Goal: Task Accomplishment & Management: Use online tool/utility

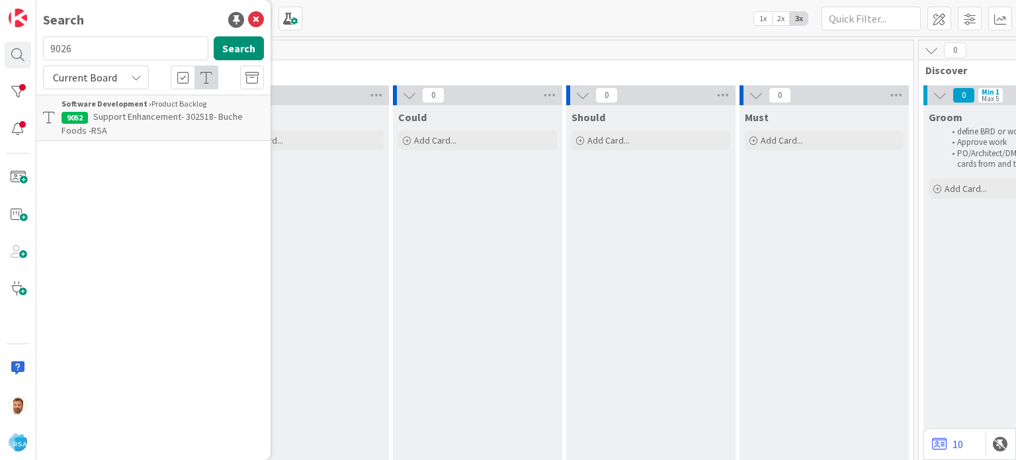
type input "9026"
click at [130, 124] on link "Software Development › Done 9026 Support Defect- 301871- Harvest Town- RSA" at bounding box center [153, 118] width 234 height 46
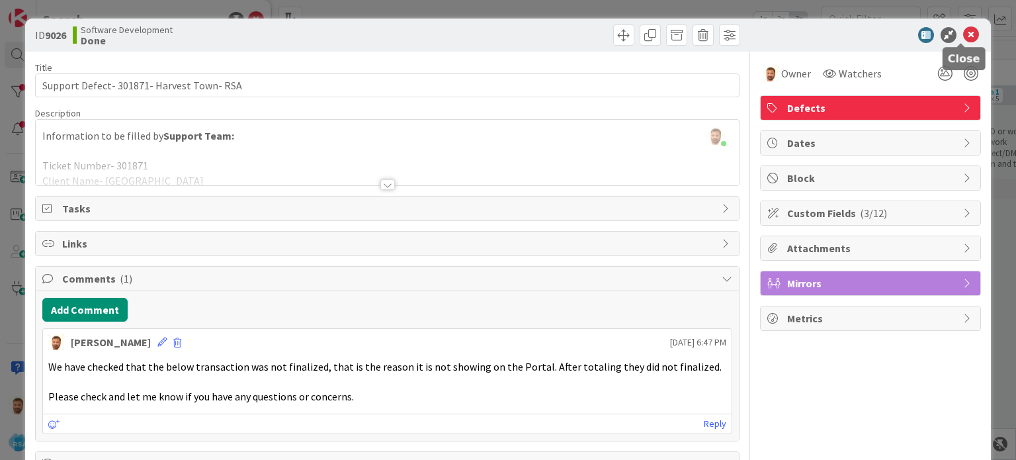
click at [963, 31] on icon at bounding box center [971, 35] width 16 height 16
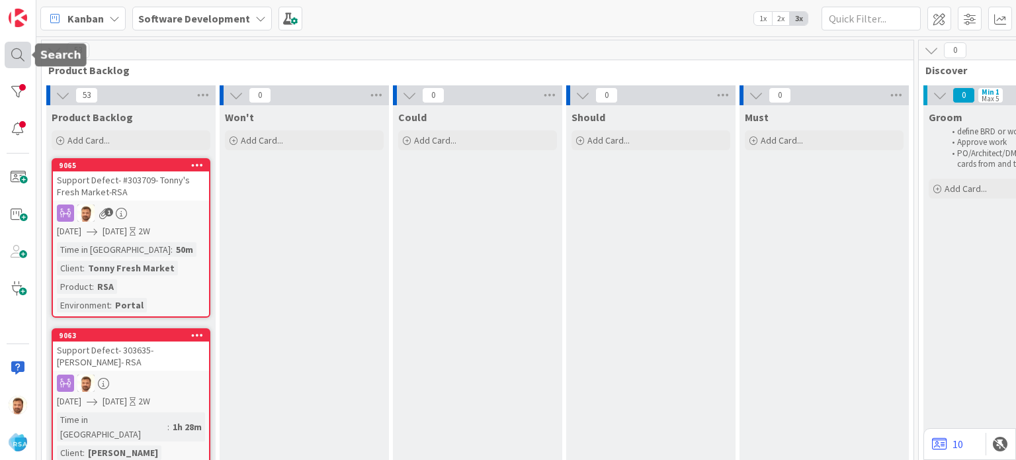
click at [19, 56] on div at bounding box center [18, 55] width 26 height 26
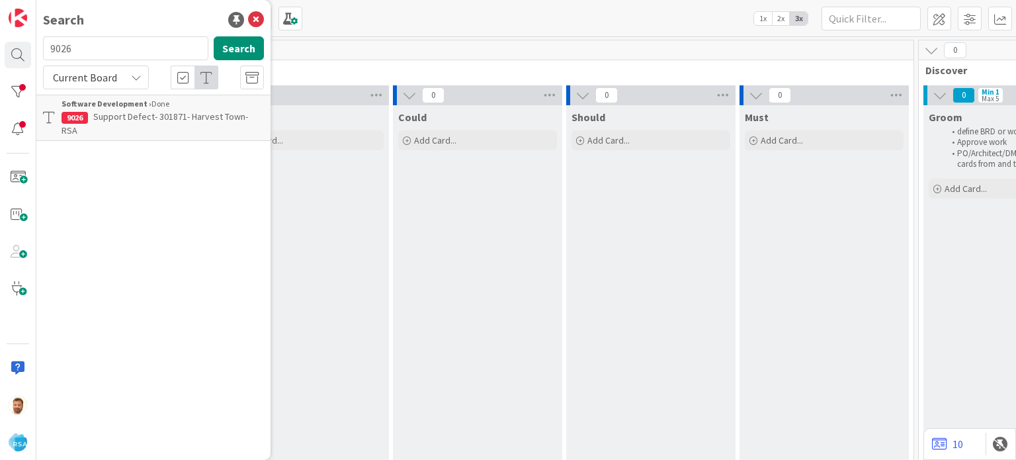
click at [94, 46] on input "9026" at bounding box center [125, 48] width 165 height 24
type input "9025"
click at [126, 125] on link "Software Development › Ready to Deploy 9025 Support Defect- 301878- cloningers-…" at bounding box center [153, 111] width 234 height 32
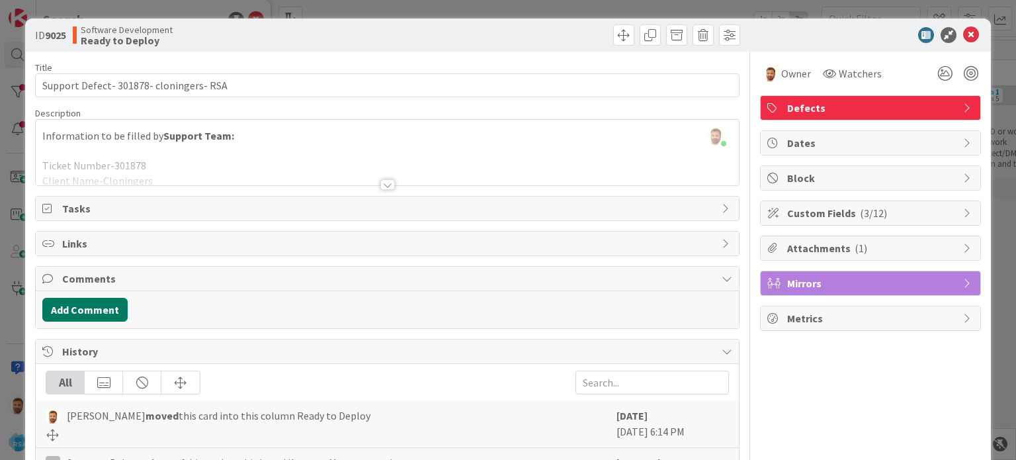
click at [114, 304] on button "Add Comment" at bounding box center [84, 310] width 85 height 24
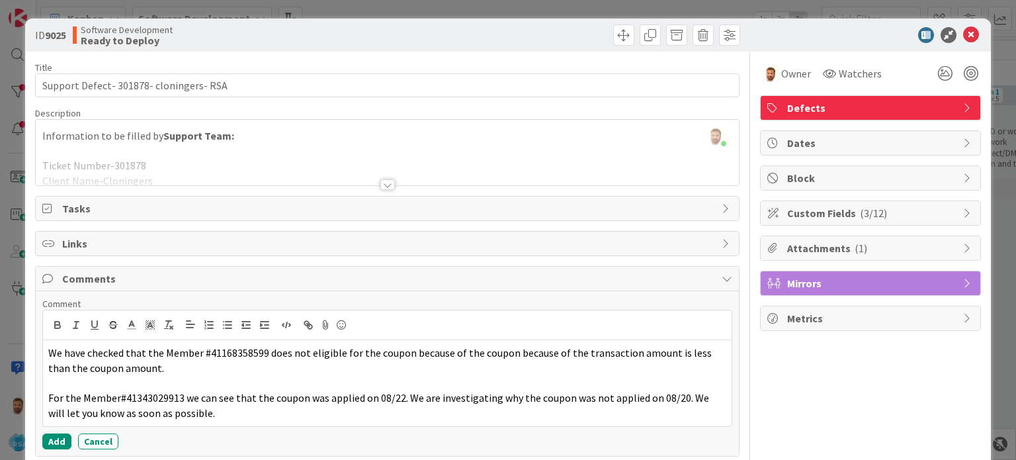
click at [69, 442] on div "Add Cancel" at bounding box center [387, 441] width 690 height 16
click at [64, 441] on button "Add" at bounding box center [56, 441] width 29 height 16
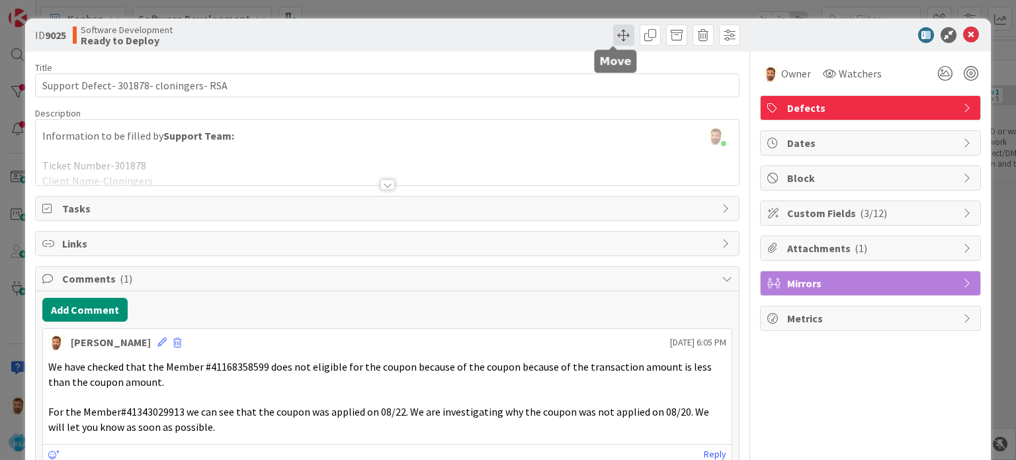
click at [613, 32] on span at bounding box center [623, 34] width 21 height 21
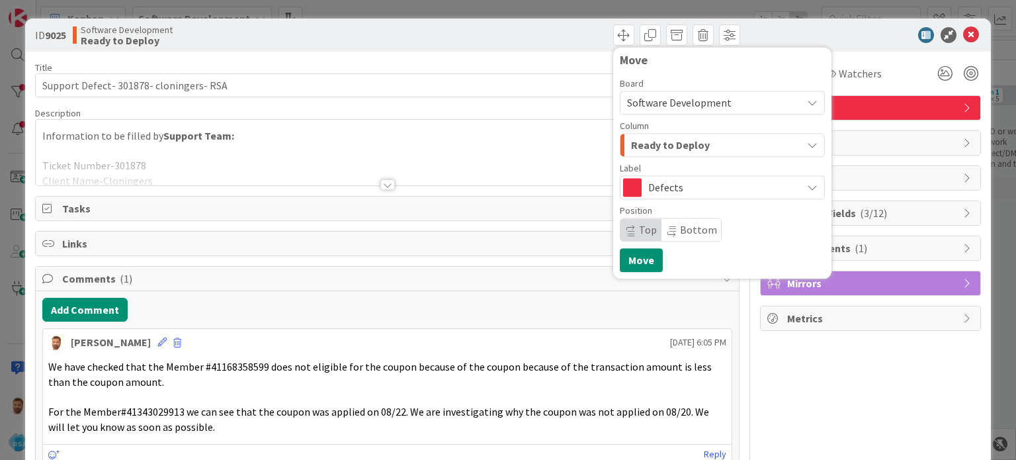
click at [646, 137] on span "Ready to Deploy" at bounding box center [670, 144] width 79 height 17
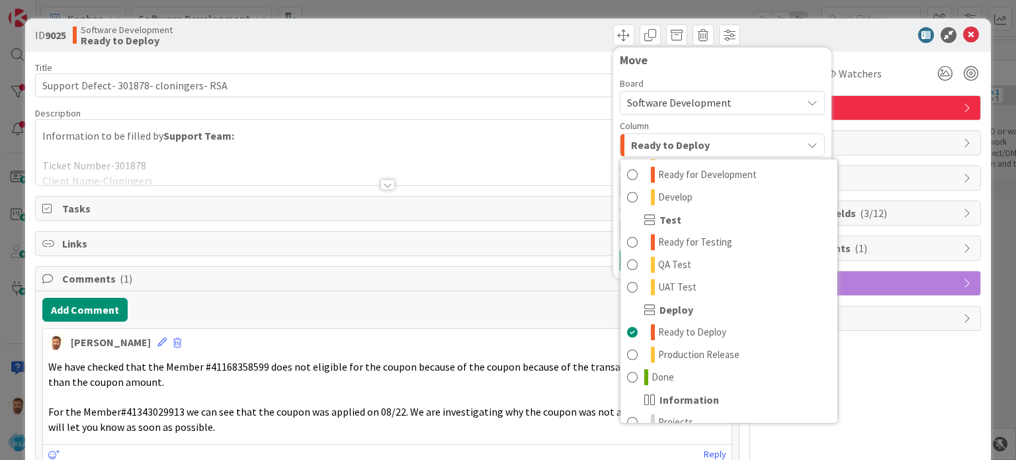
scroll to position [377, 0]
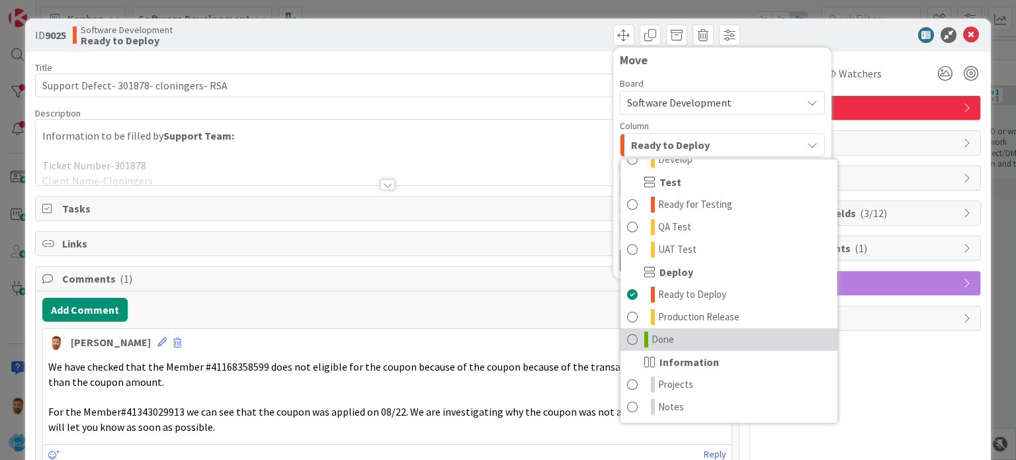
click at [654, 343] on span "Done" at bounding box center [663, 340] width 22 height 16
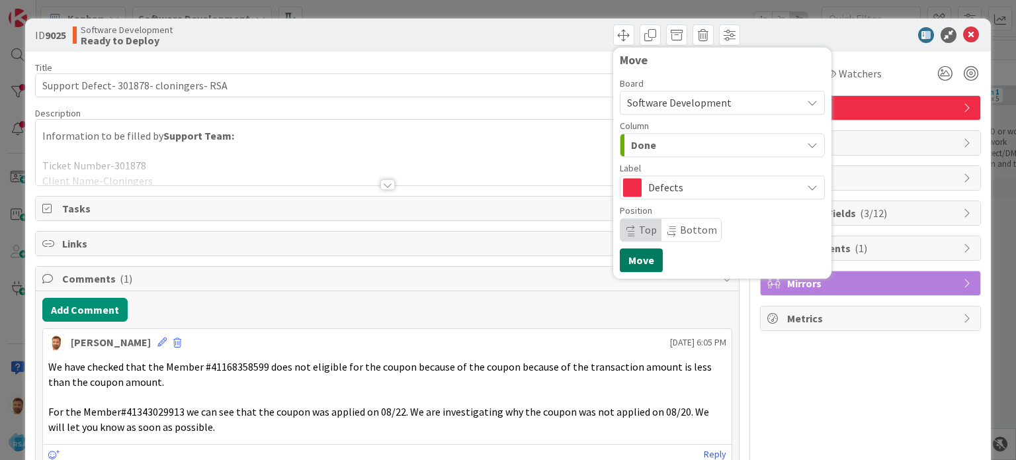
click at [633, 258] on button "Move" at bounding box center [641, 260] width 43 height 24
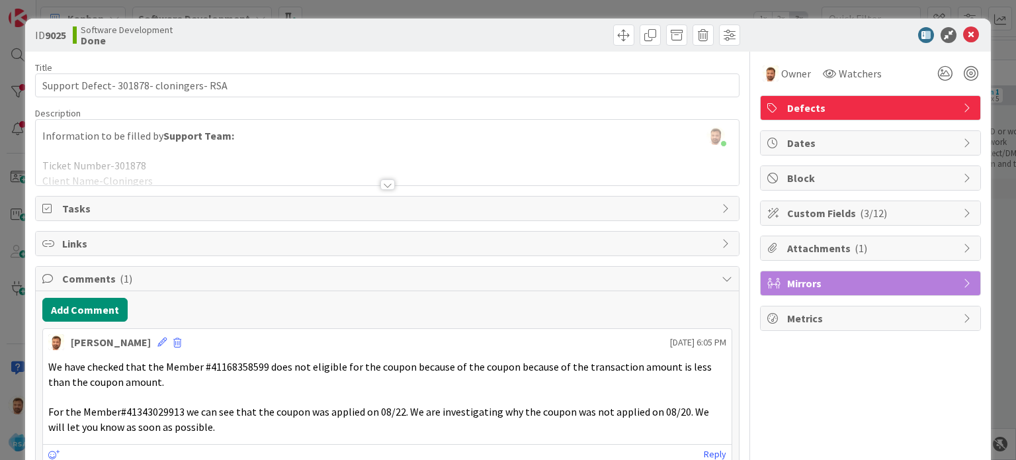
click at [963, 37] on icon at bounding box center [971, 35] width 16 height 16
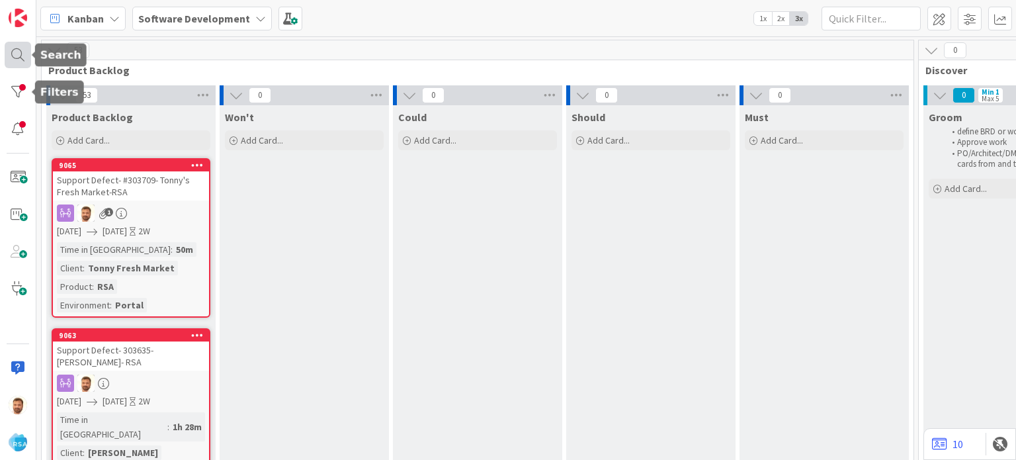
click at [16, 48] on div at bounding box center [18, 55] width 26 height 26
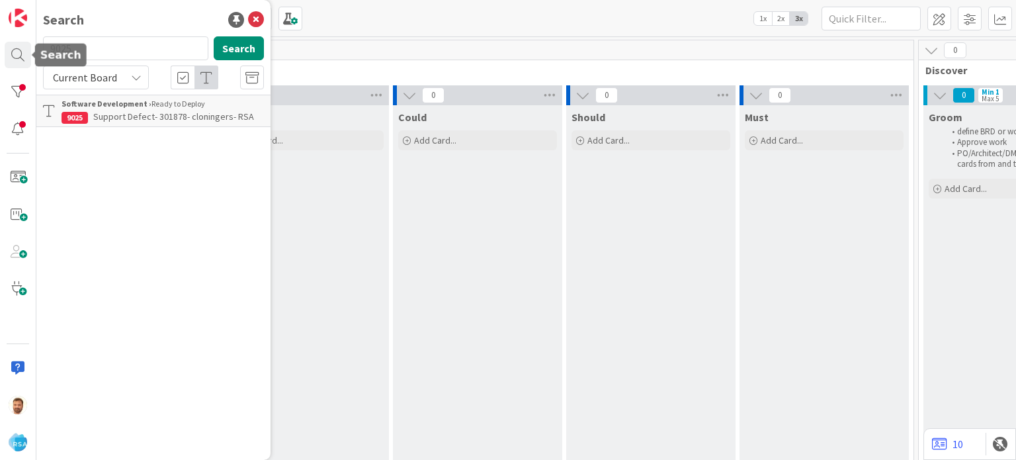
click at [100, 49] on input "9025" at bounding box center [125, 48] width 165 height 24
type input "9018"
click at [157, 129] on div "Search 9018 Search Current Board Software Development › Product Backlog 9018 Su…" at bounding box center [153, 230] width 234 height 460
click at [157, 122] on p "Support Maintenance - 301414- [PERSON_NAME]-RSA" at bounding box center [163, 124] width 202 height 28
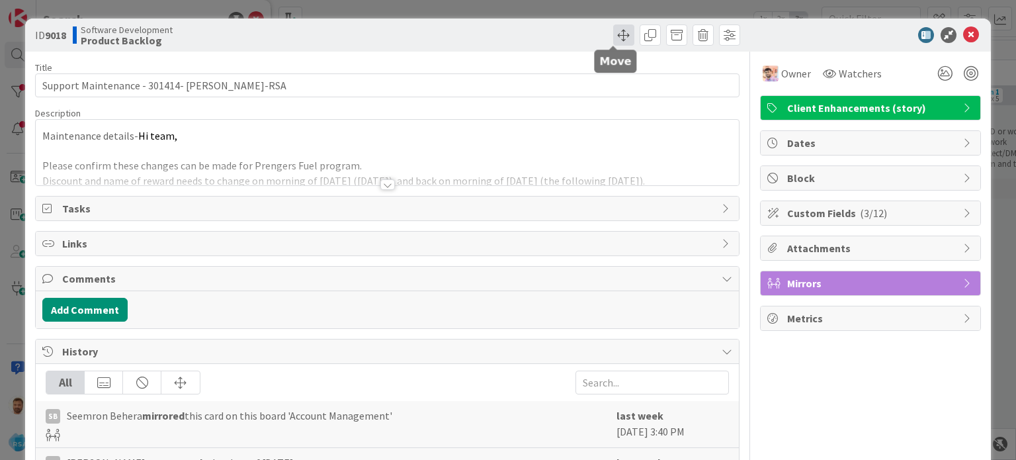
click at [617, 34] on span at bounding box center [623, 34] width 21 height 21
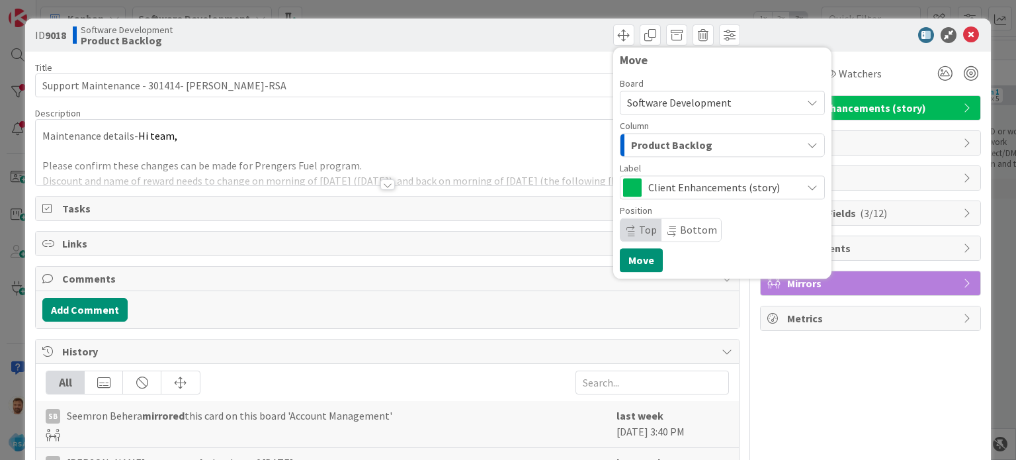
click at [648, 144] on span "Product Backlog" at bounding box center [671, 144] width 81 height 17
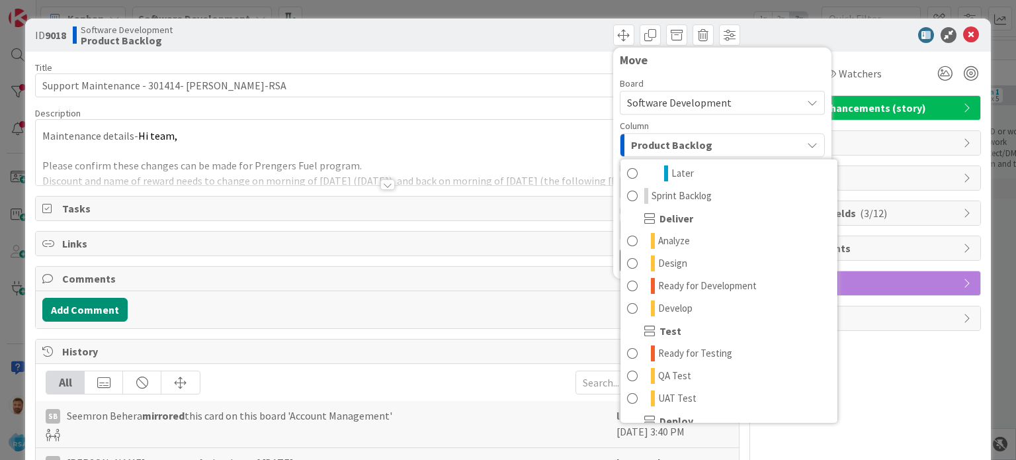
scroll to position [228, 0]
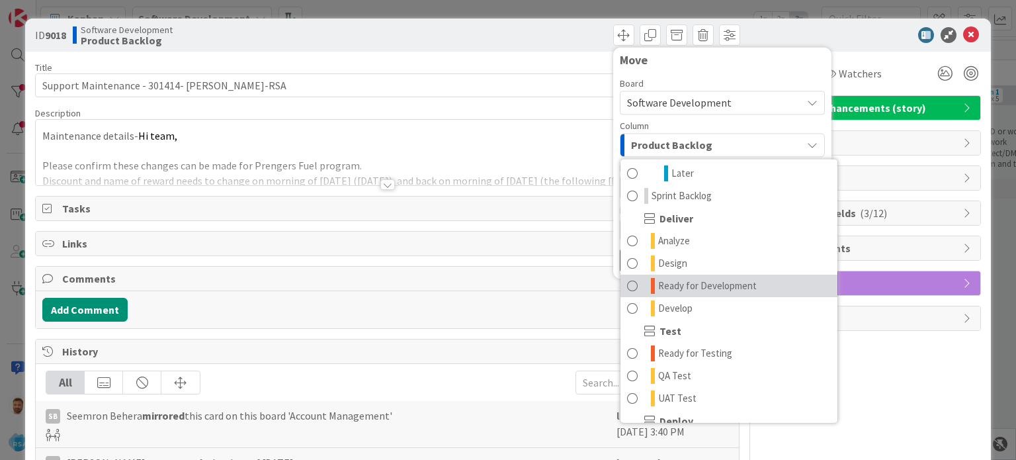
click at [716, 292] on span "Ready for Development" at bounding box center [707, 286] width 99 height 16
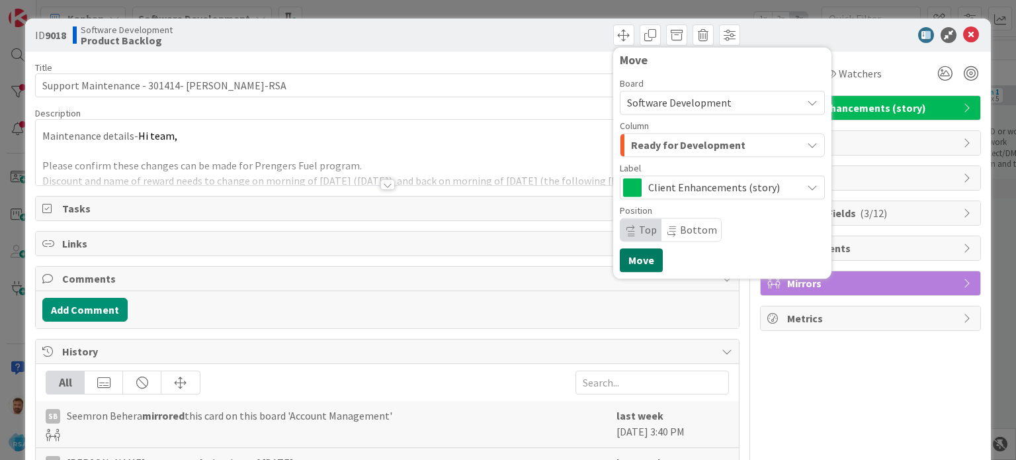
click at [638, 262] on button "Move" at bounding box center [641, 260] width 43 height 24
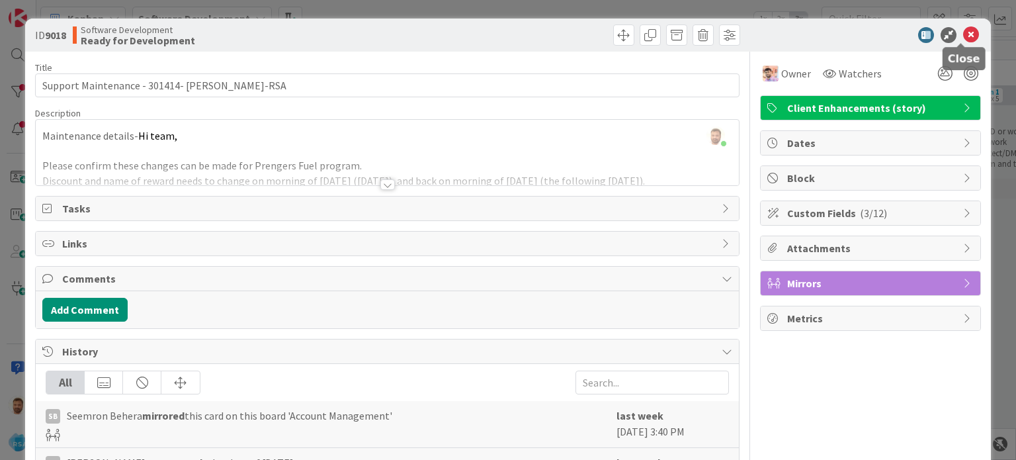
click at [965, 34] on icon at bounding box center [971, 35] width 16 height 16
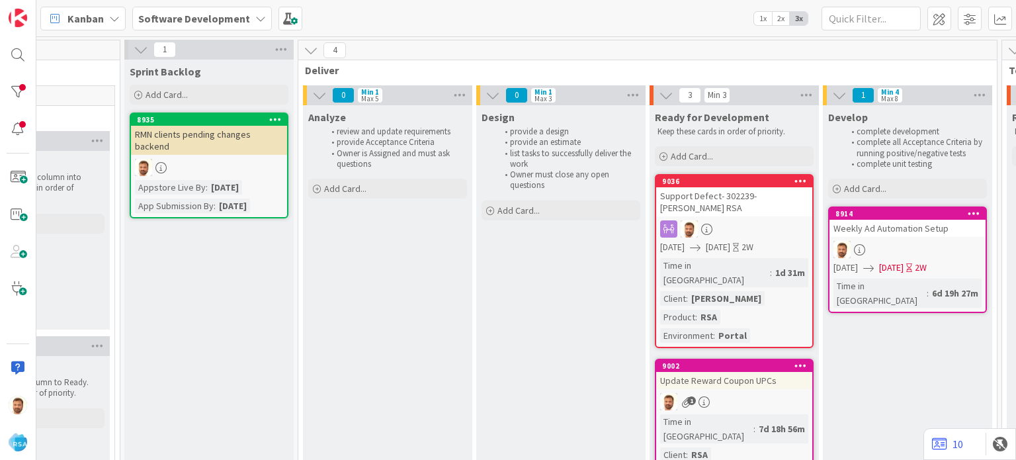
scroll to position [0, 1207]
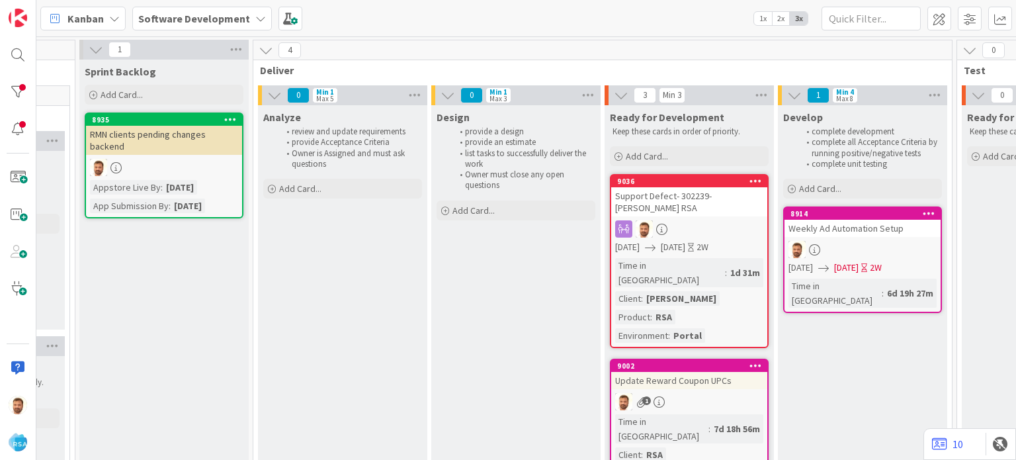
click at [723, 372] on div "Update Reward Coupon UPCs" at bounding box center [689, 380] width 156 height 17
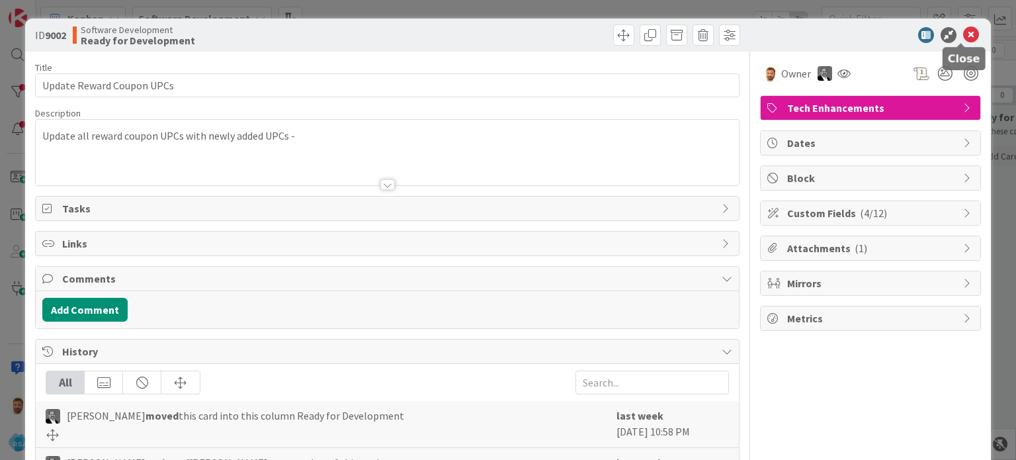
click at [963, 38] on icon at bounding box center [971, 35] width 16 height 16
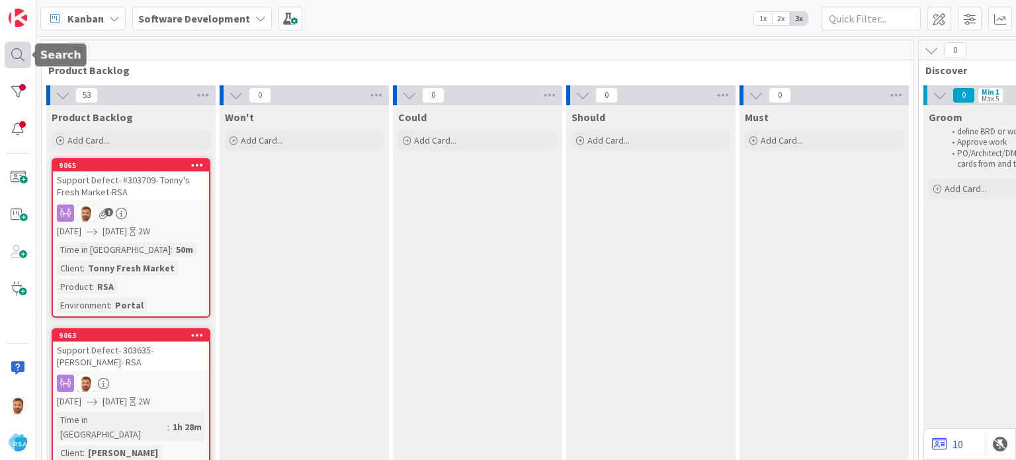
click at [12, 57] on div at bounding box center [18, 55] width 26 height 26
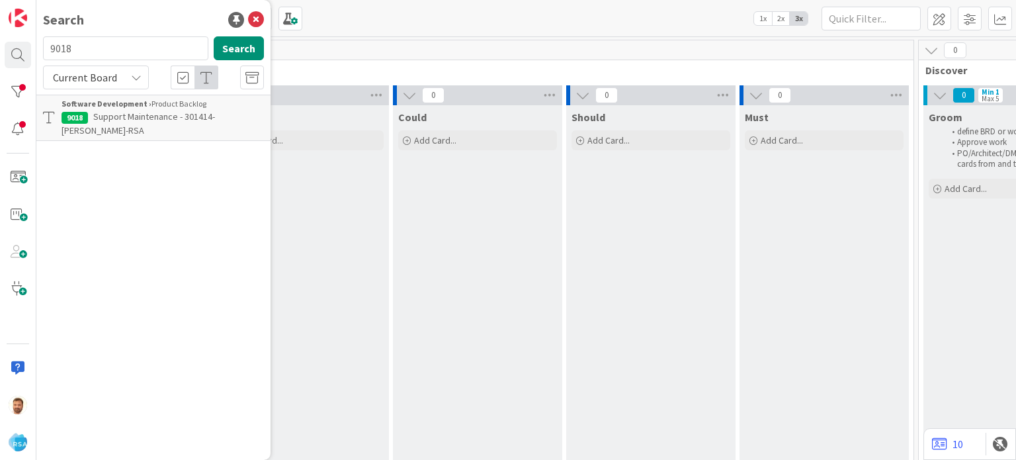
click at [165, 120] on span "Support Maintenance - 301414- [PERSON_NAME]-RSA" at bounding box center [139, 124] width 154 height 26
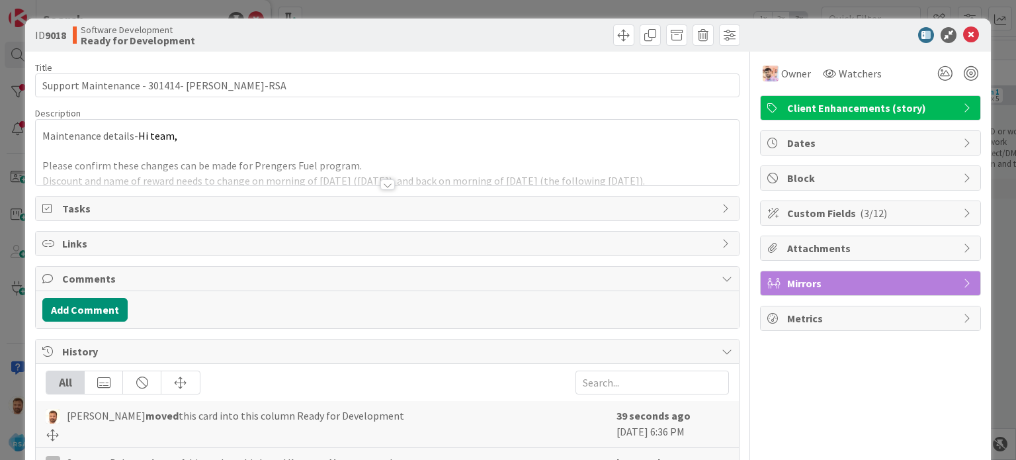
click at [613, 44] on div at bounding box center [623, 34] width 21 height 21
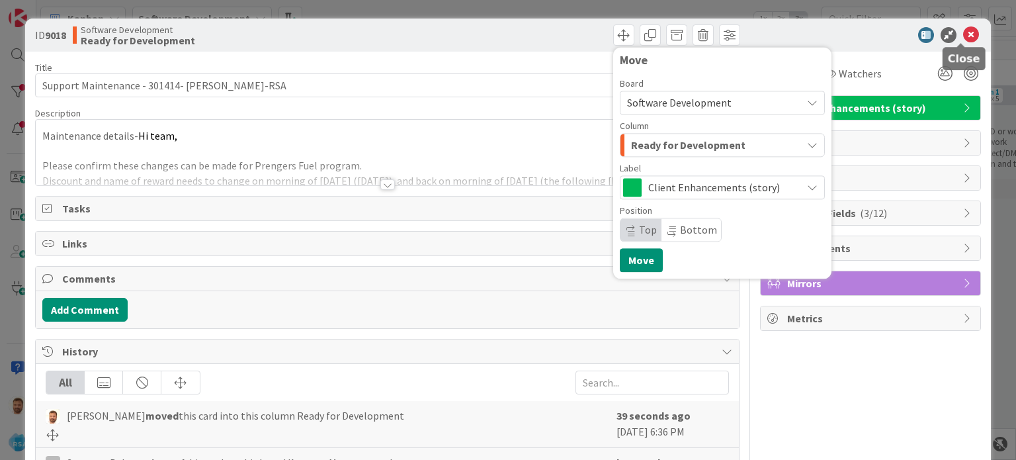
click at [963, 30] on icon at bounding box center [971, 35] width 16 height 16
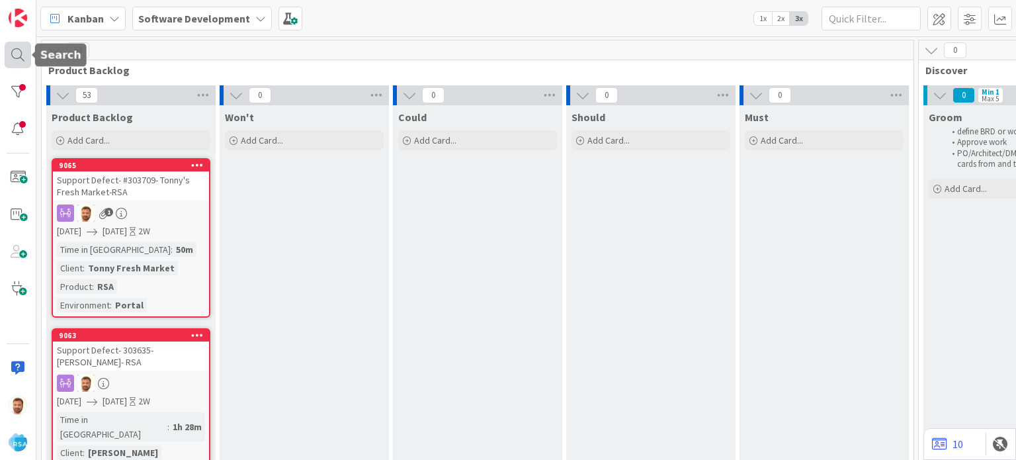
click at [16, 55] on div at bounding box center [18, 55] width 26 height 26
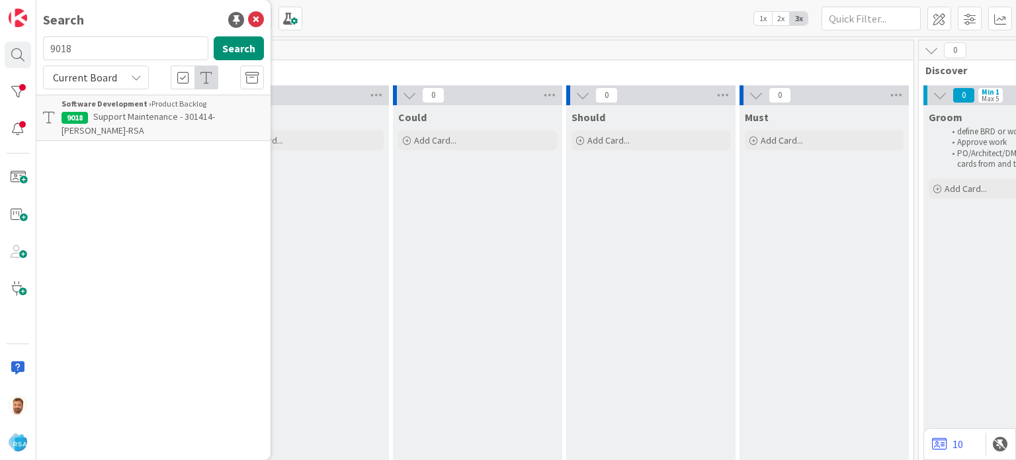
click at [142, 112] on span "Support Maintenance - 301414- [PERSON_NAME]-RSA" at bounding box center [139, 124] width 154 height 26
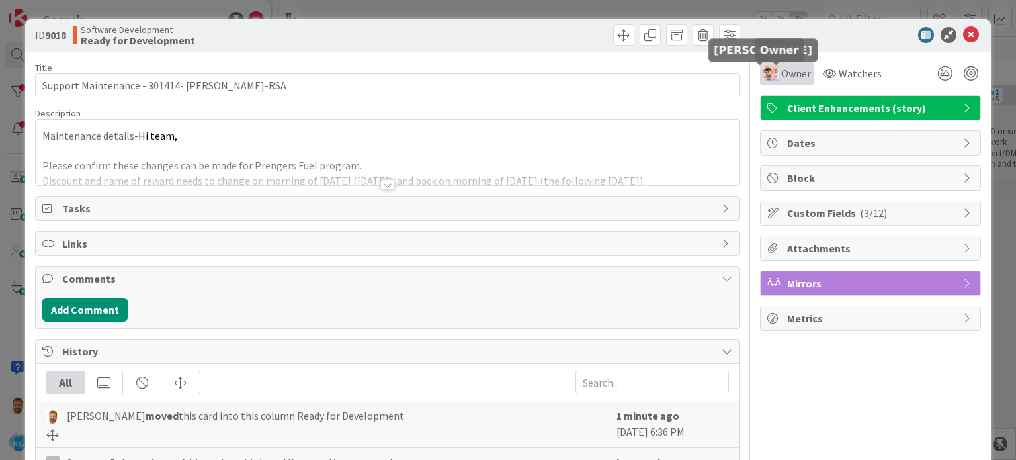
click at [770, 79] on div "Owner" at bounding box center [787, 74] width 48 height 16
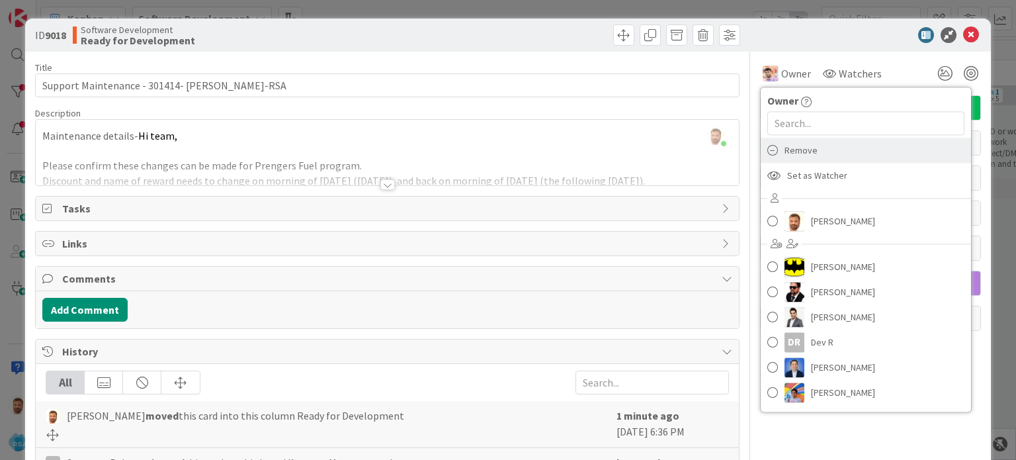
click at [785, 155] on span "Remove" at bounding box center [801, 150] width 33 height 20
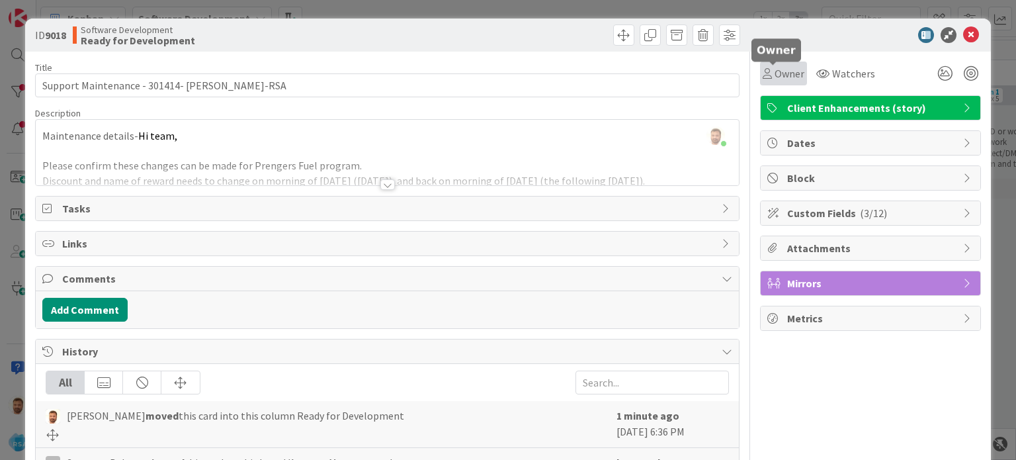
click at [776, 71] on span "Owner" at bounding box center [790, 74] width 30 height 16
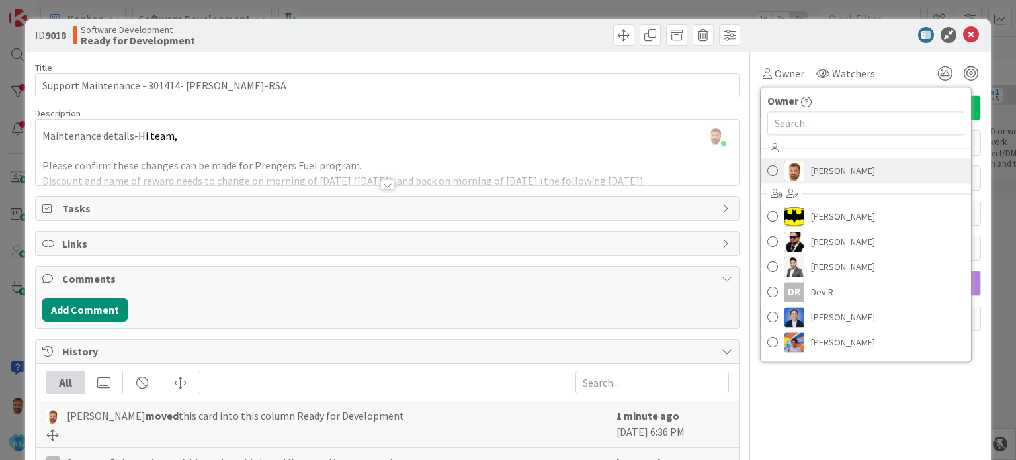
click at [770, 170] on link "[PERSON_NAME]" at bounding box center [866, 170] width 210 height 25
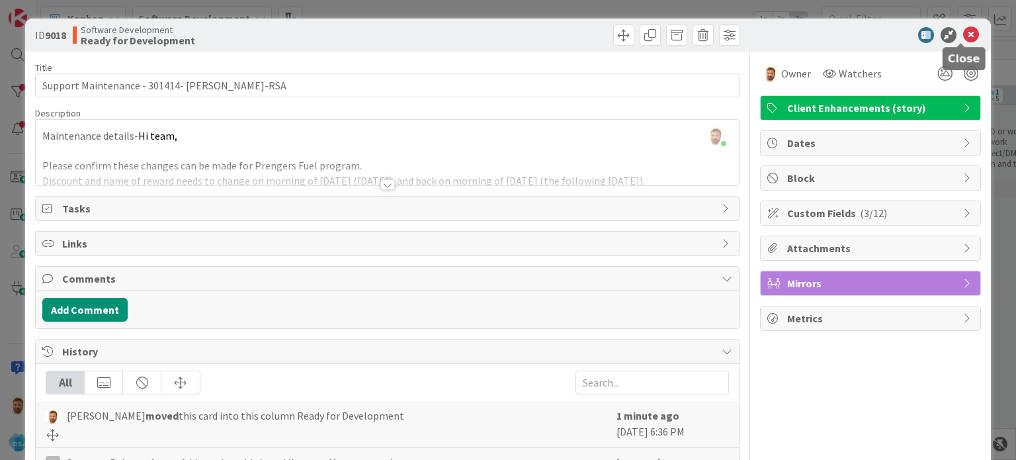
click at [963, 35] on icon at bounding box center [971, 35] width 16 height 16
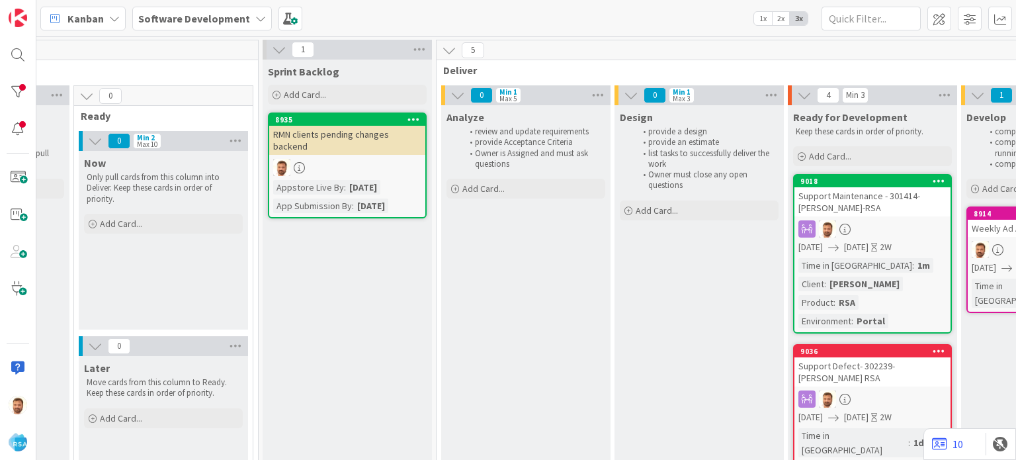
scroll to position [0, 1030]
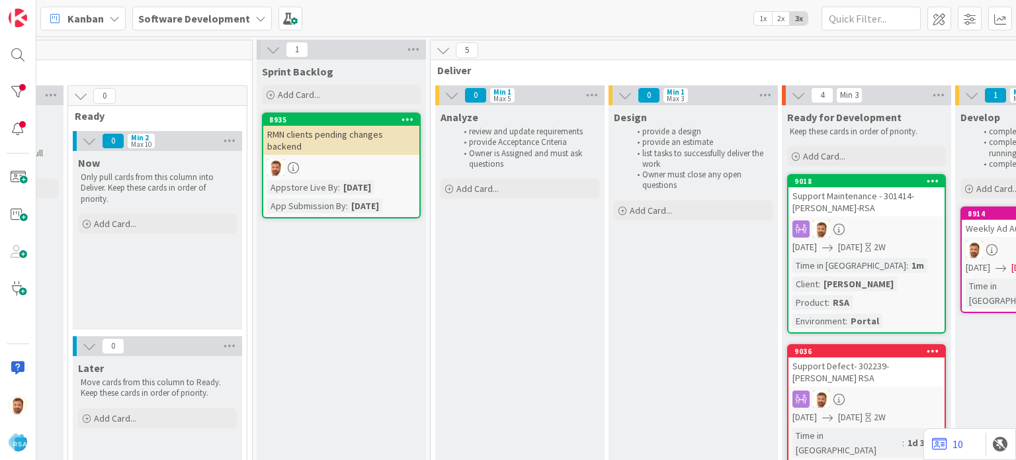
click at [842, 187] on div "Support Maintenance - 301414- [PERSON_NAME]-RSA" at bounding box center [867, 201] width 156 height 29
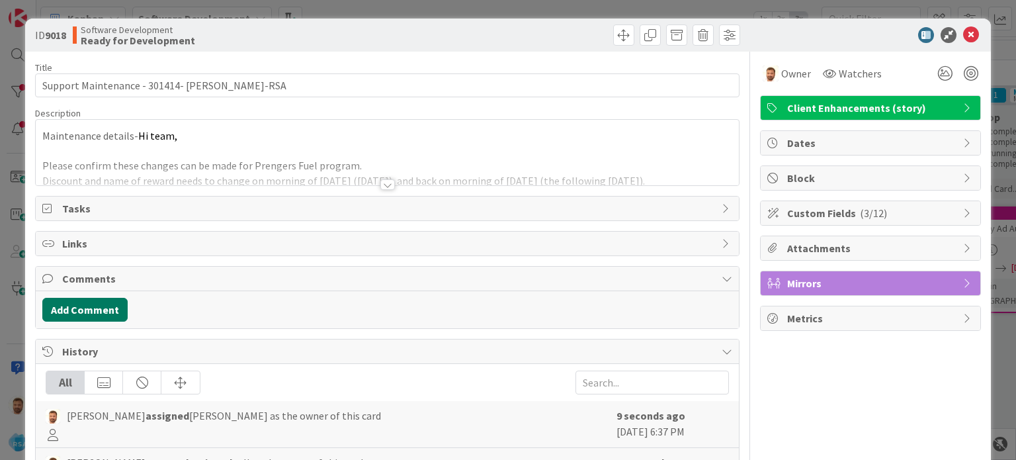
click at [72, 314] on button "Add Comment" at bounding box center [84, 310] width 85 height 24
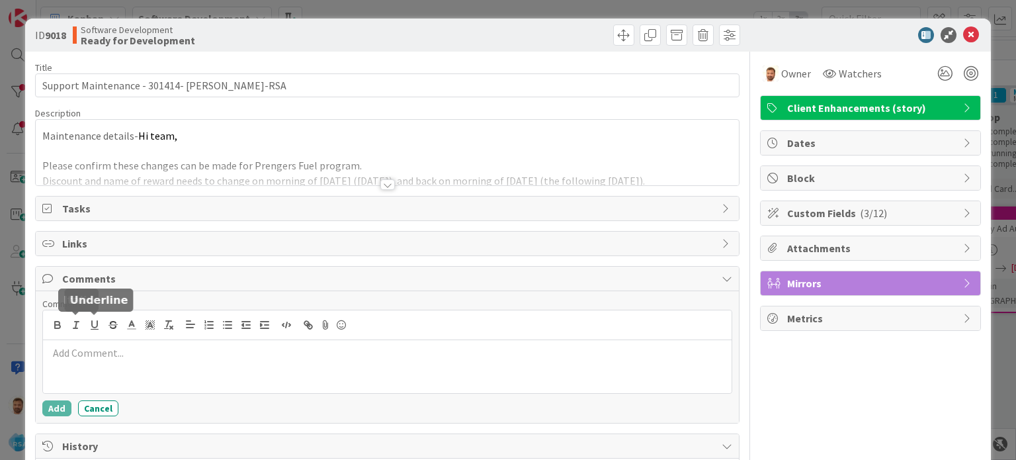
click at [99, 374] on div at bounding box center [387, 366] width 688 height 53
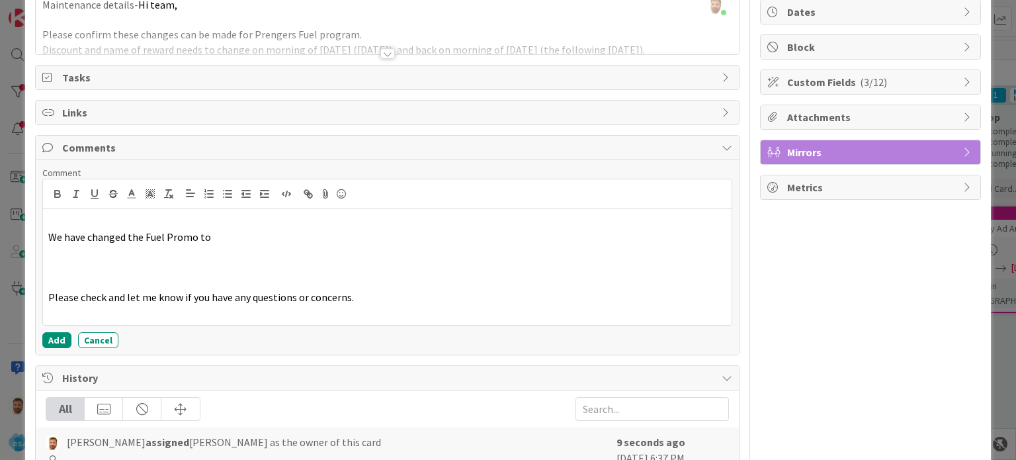
scroll to position [132, 0]
click at [59, 337] on button "Add" at bounding box center [56, 339] width 29 height 16
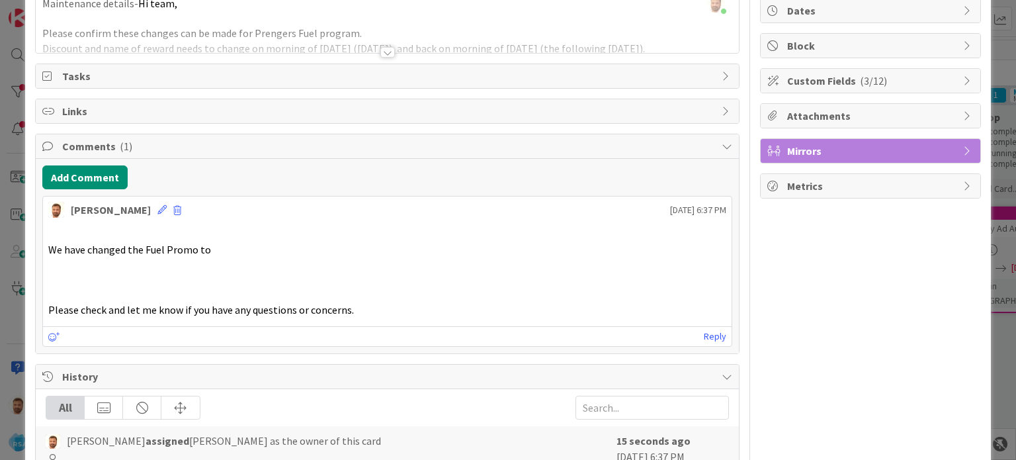
scroll to position [0, 0]
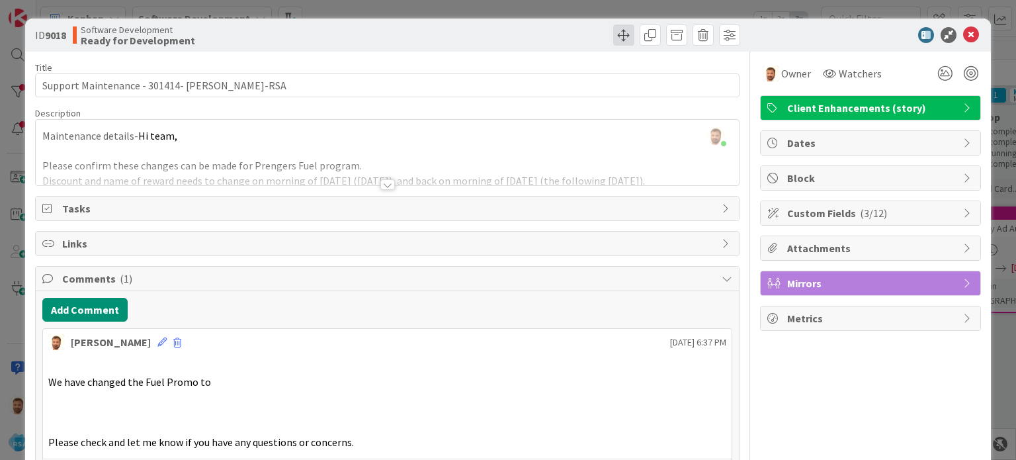
click at [613, 35] on span at bounding box center [623, 34] width 21 height 21
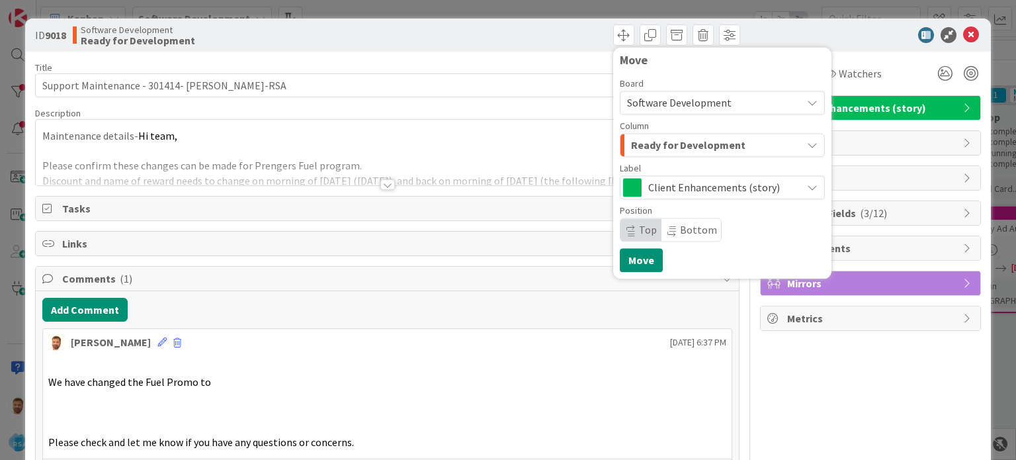
click at [646, 142] on span "Ready for Development" at bounding box center [688, 144] width 114 height 17
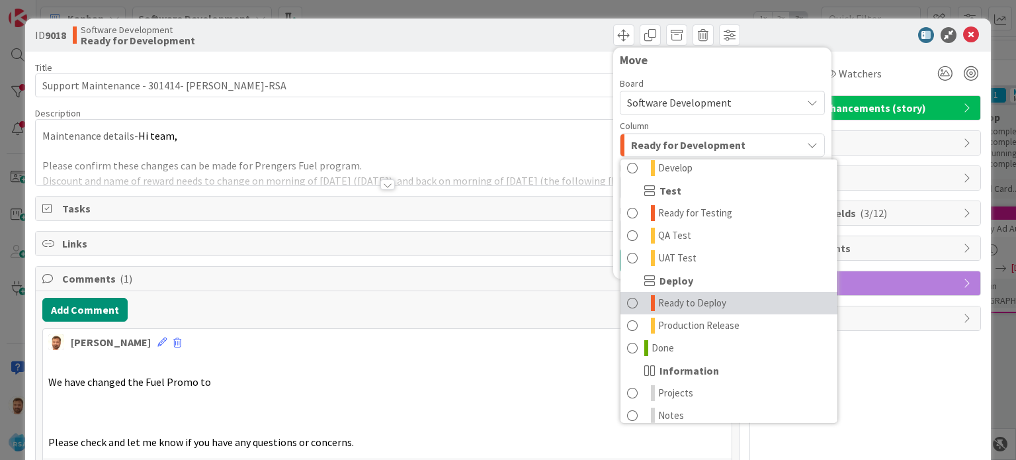
scroll to position [369, 0]
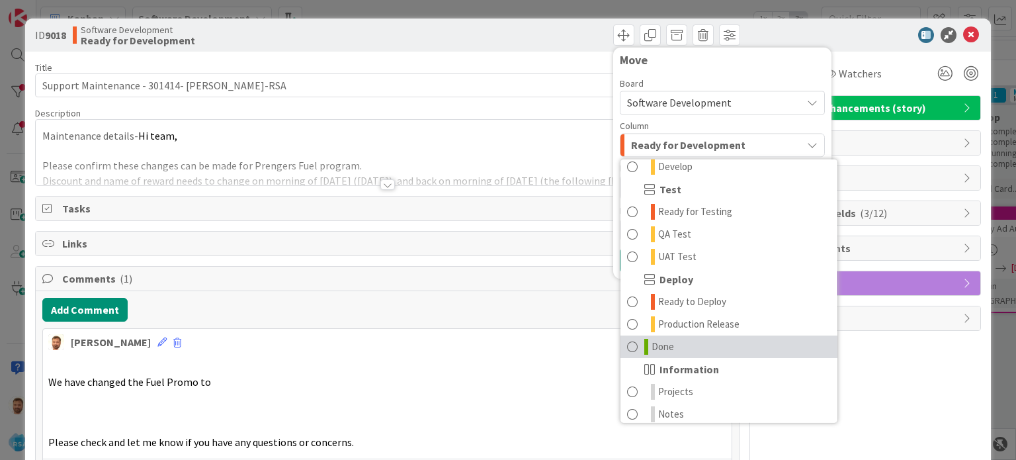
click at [627, 345] on span at bounding box center [632, 347] width 11 height 16
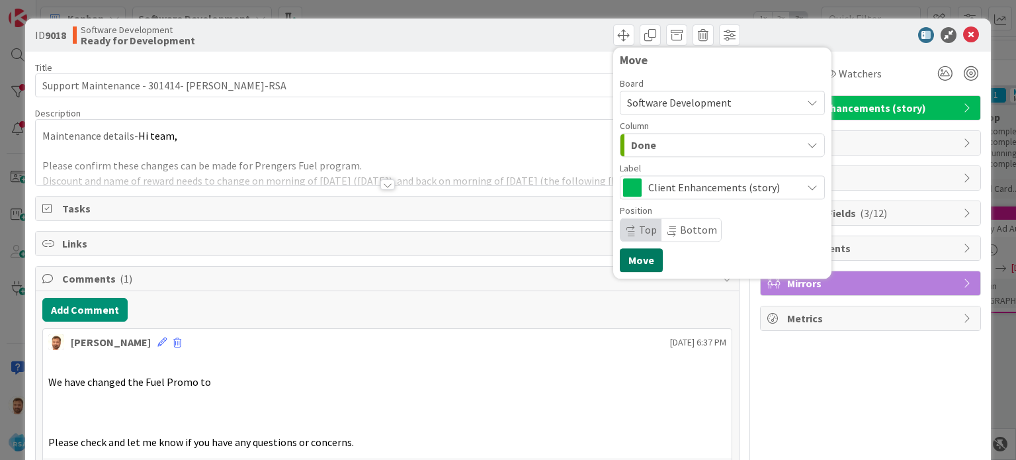
click at [620, 256] on button "Move" at bounding box center [641, 260] width 43 height 24
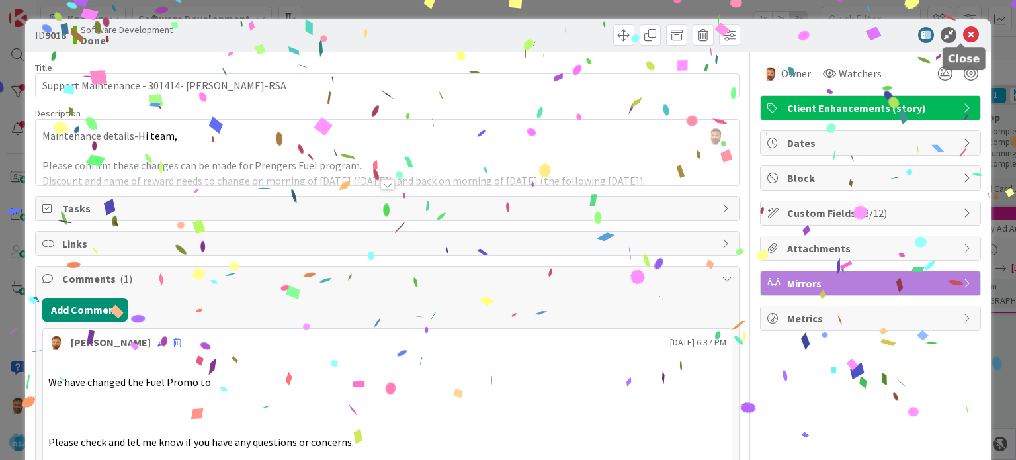
click at [967, 32] on icon at bounding box center [971, 35] width 16 height 16
